Goal: Navigation & Orientation: Find specific page/section

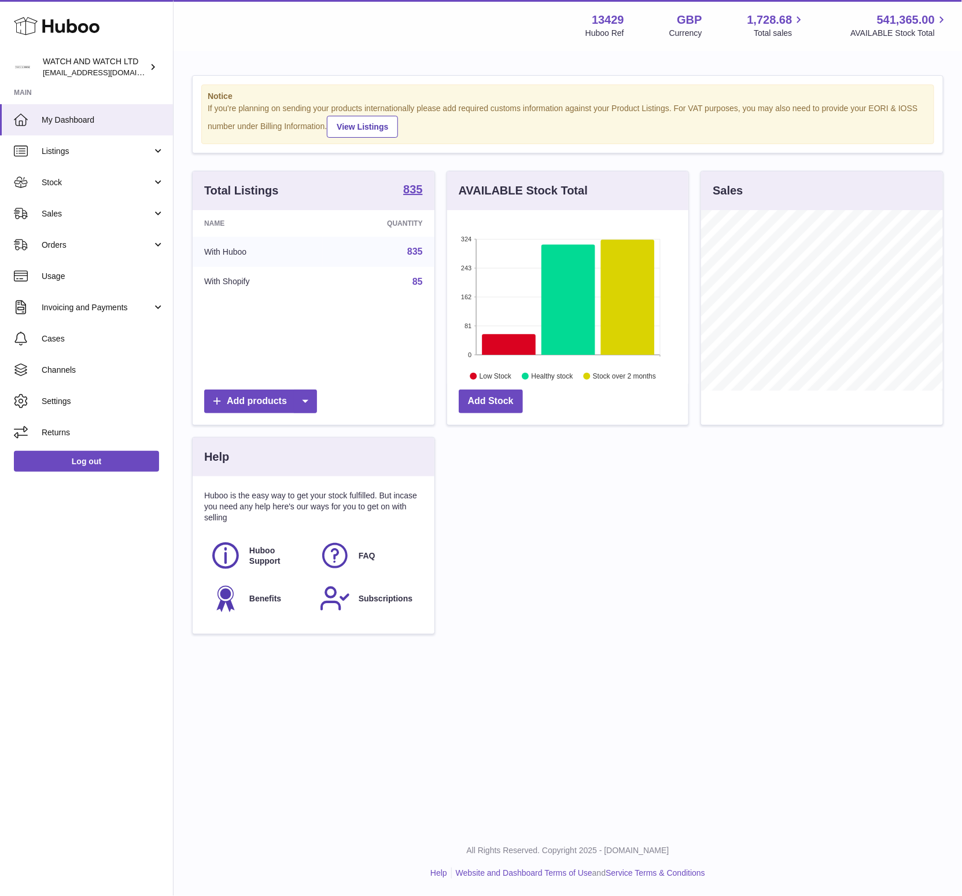
scroll to position [180, 242]
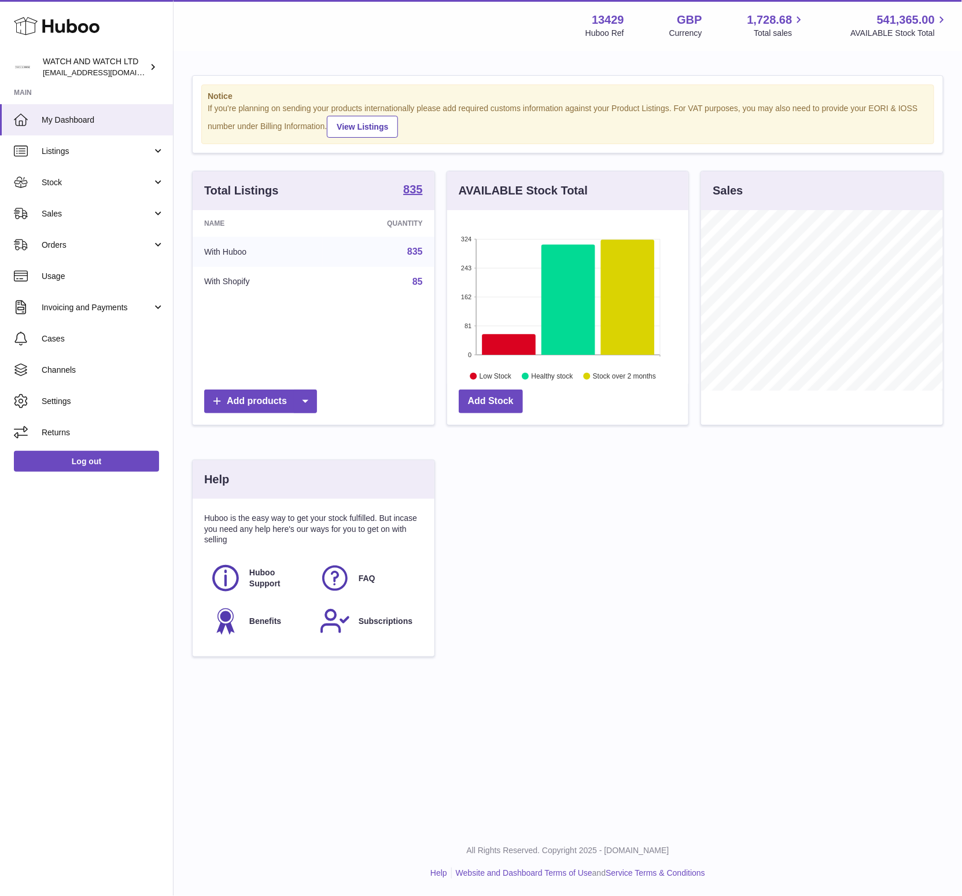
click at [683, 541] on div "Total Listings 835 Name Quantity With Huboo 835 With Shopify 85 Add products AV…" at bounding box center [567, 420] width 763 height 498
click at [706, 603] on div "Total Listings 835 Name Quantity With Huboo 835 With Shopify 85 Add products AV…" at bounding box center [567, 420] width 763 height 498
click at [57, 213] on span "Sales" at bounding box center [97, 213] width 110 height 11
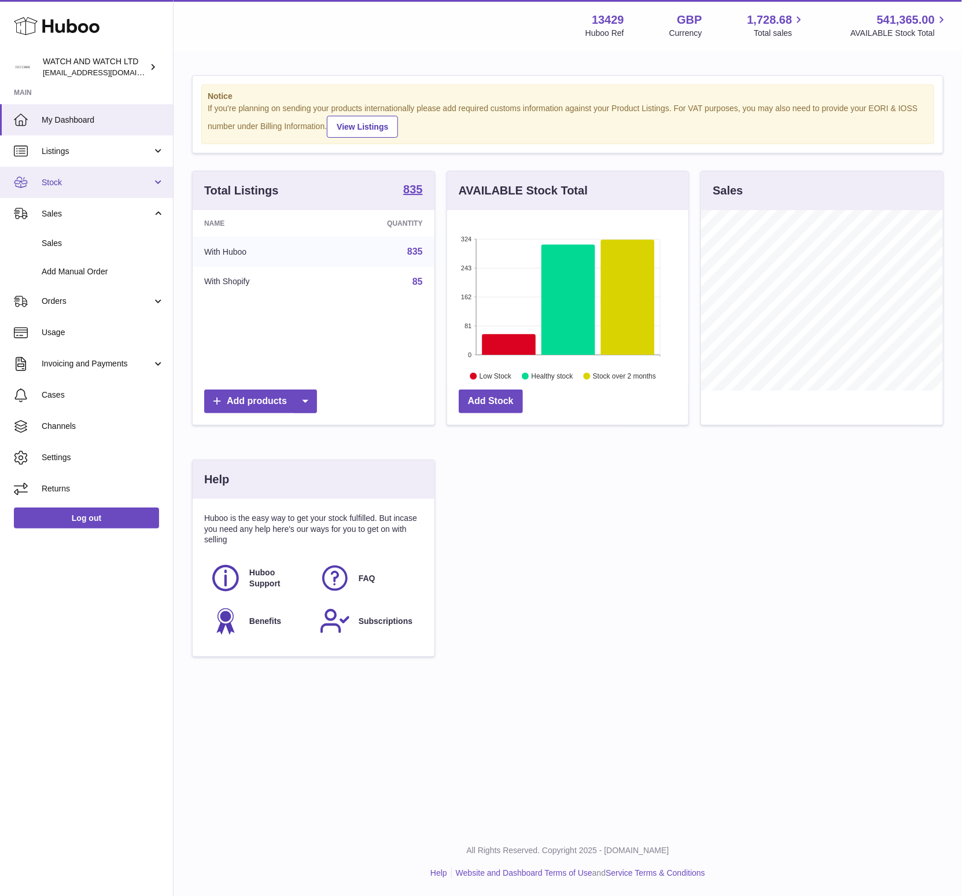
click at [61, 184] on span "Stock" at bounding box center [97, 182] width 110 height 11
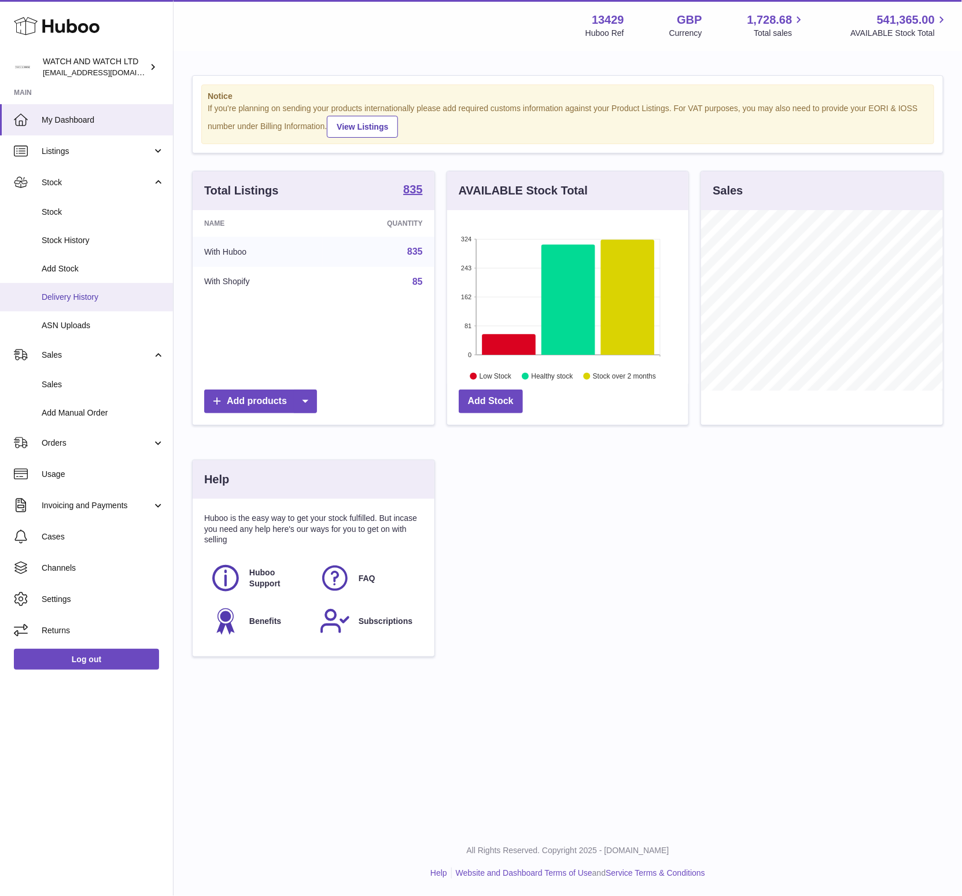
click at [98, 293] on span "Delivery History" at bounding box center [103, 297] width 123 height 11
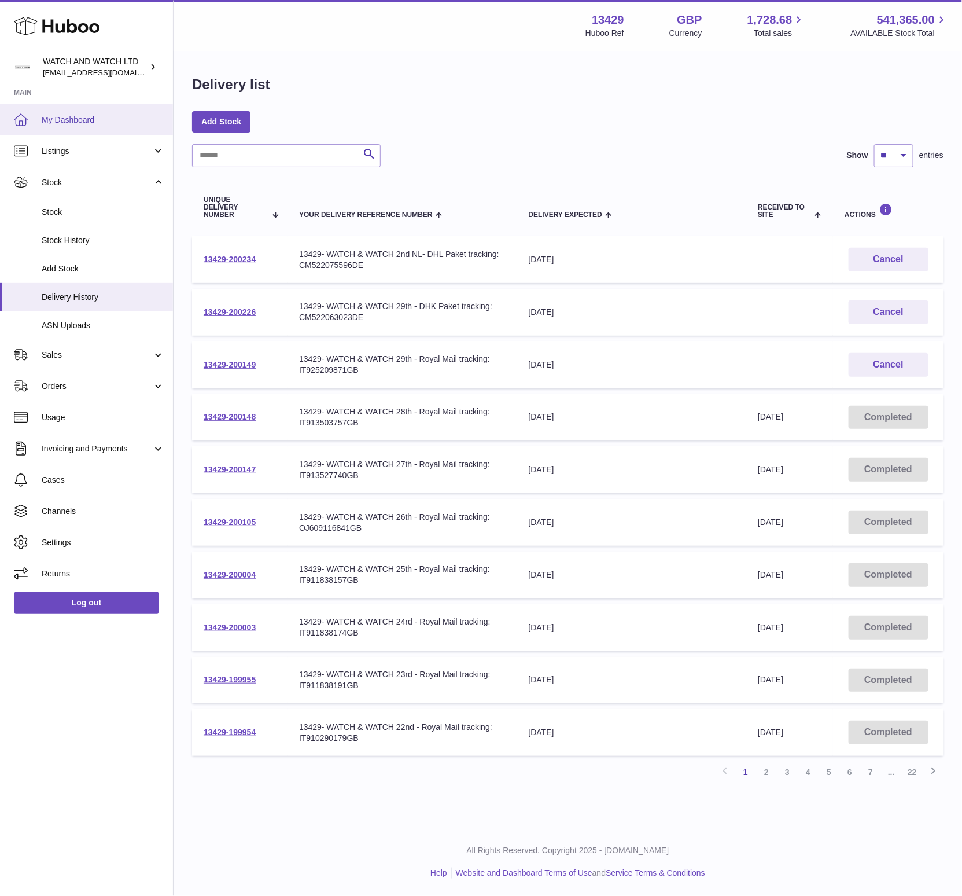
click at [87, 115] on span "My Dashboard" at bounding box center [103, 120] width 123 height 11
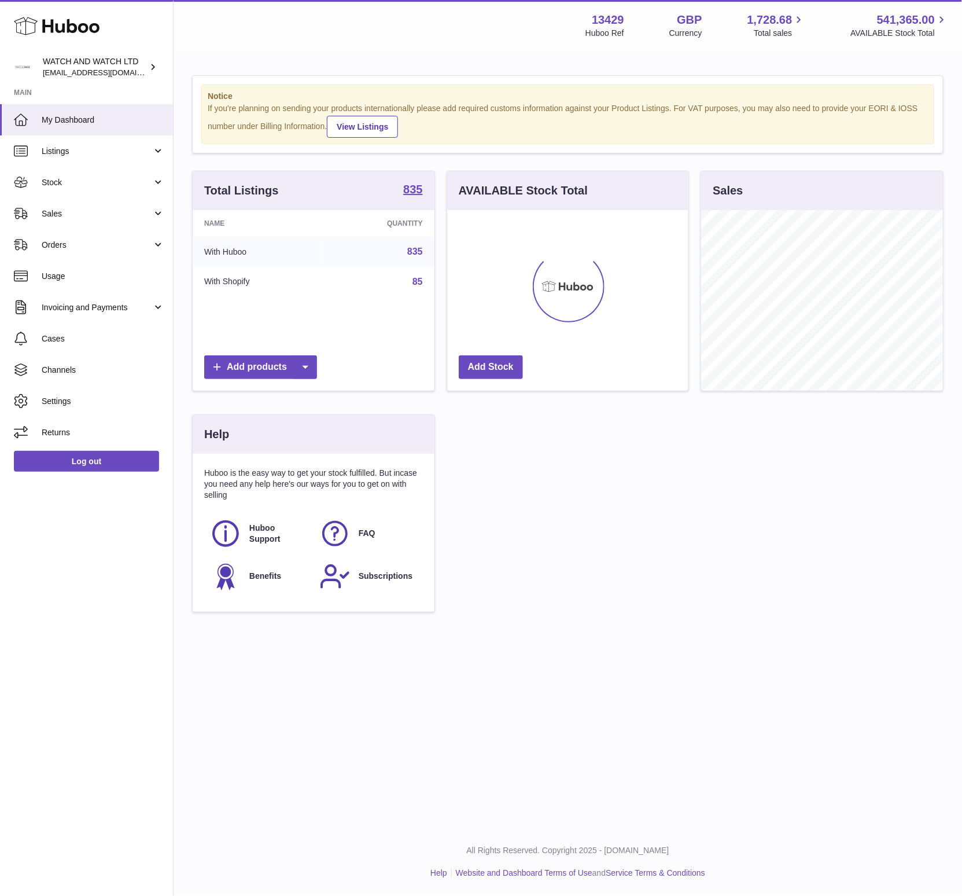
scroll to position [180, 242]
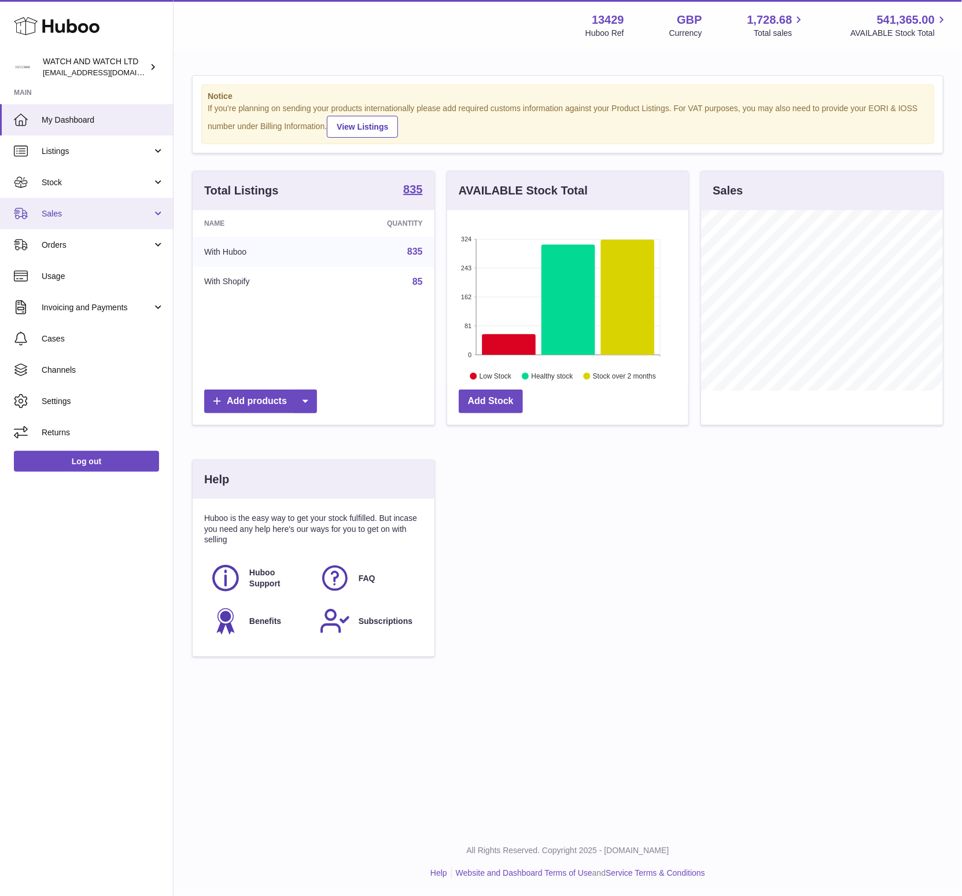
click at [121, 219] on link "Sales" at bounding box center [86, 213] width 173 height 31
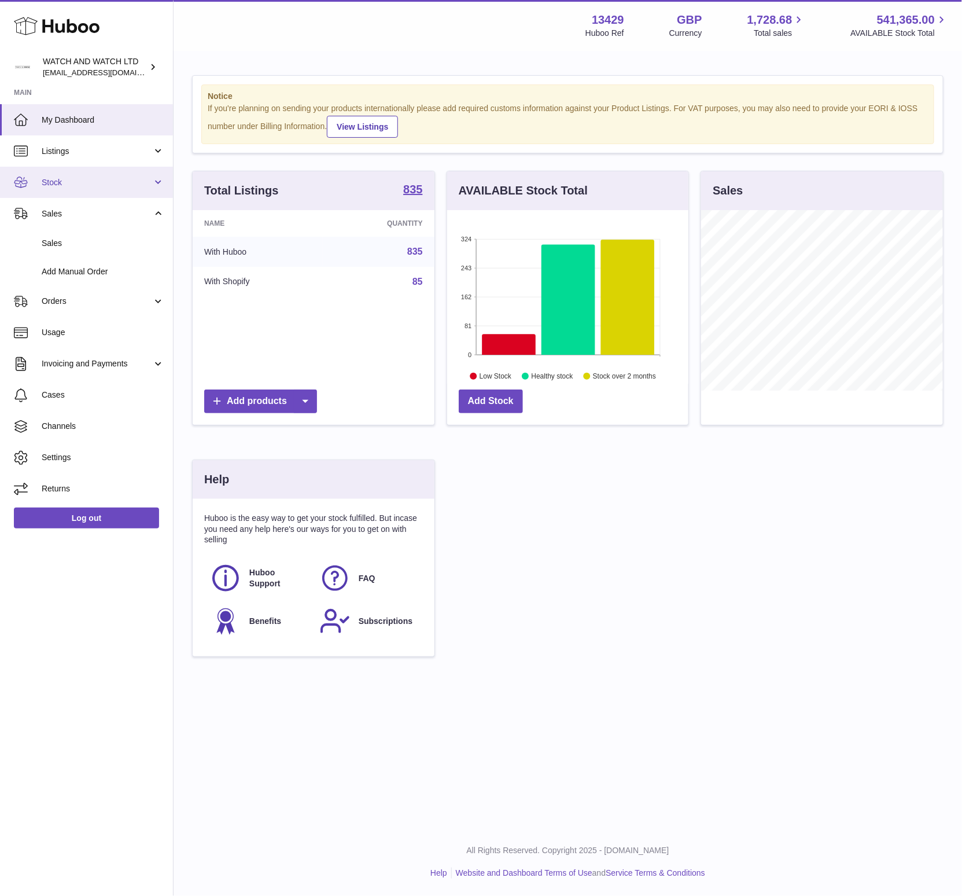
click at [89, 189] on link "Stock" at bounding box center [86, 182] width 173 height 31
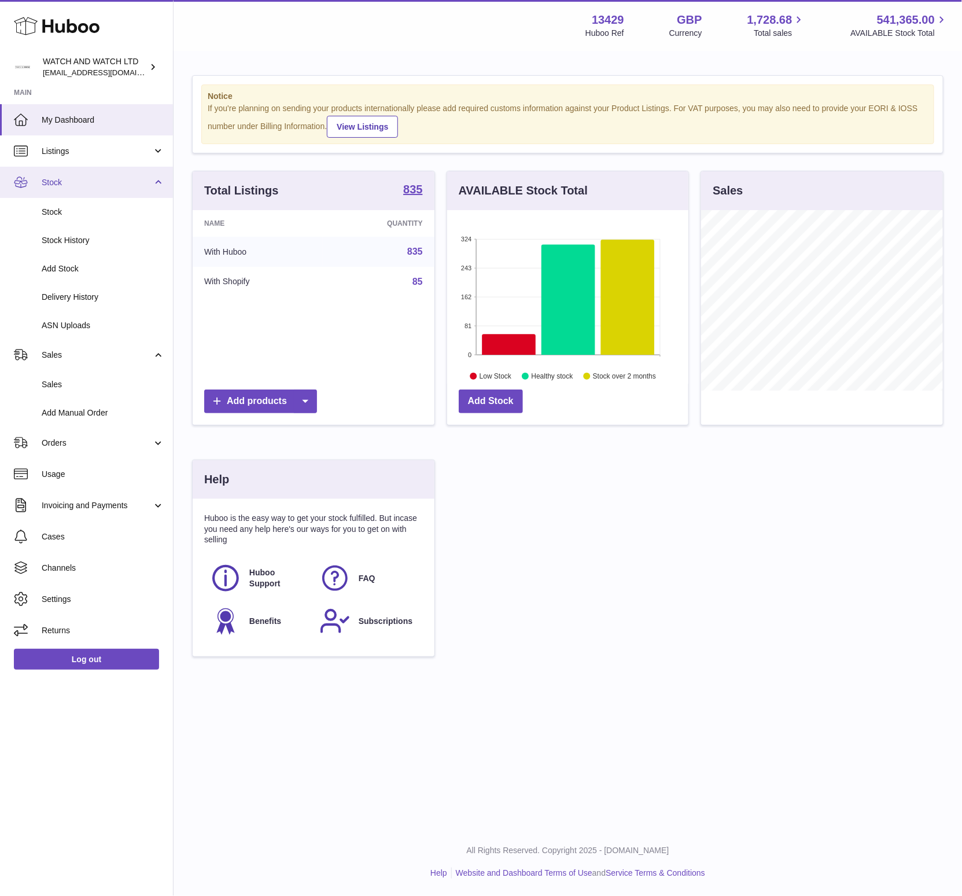
click at [89, 190] on link "Stock" at bounding box center [86, 182] width 173 height 31
